Goal: Navigation & Orientation: Find specific page/section

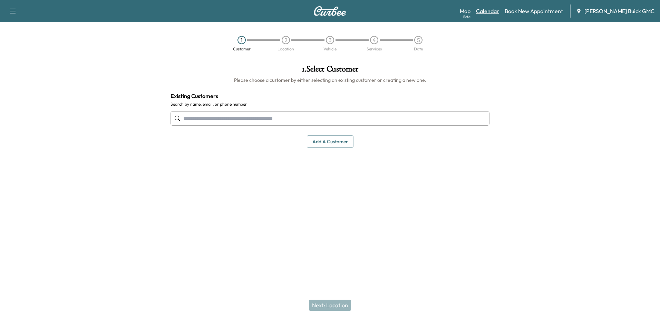
click at [497, 12] on link "Calendar" at bounding box center [487, 11] width 23 height 8
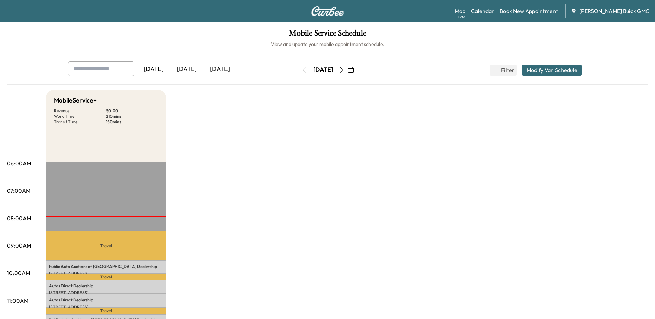
click at [354, 71] on icon "button" at bounding box center [351, 70] width 6 height 6
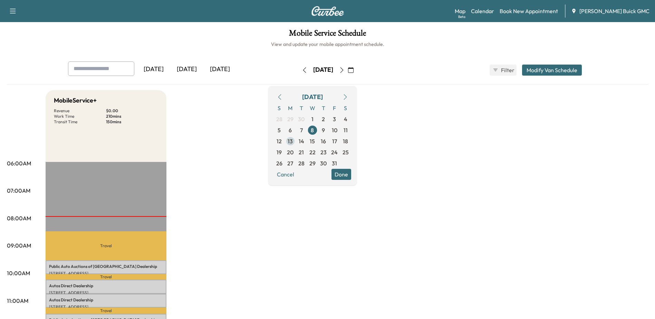
click at [293, 139] on span "13" at bounding box center [290, 141] width 5 height 8
